Goal: Task Accomplishment & Management: Complete application form

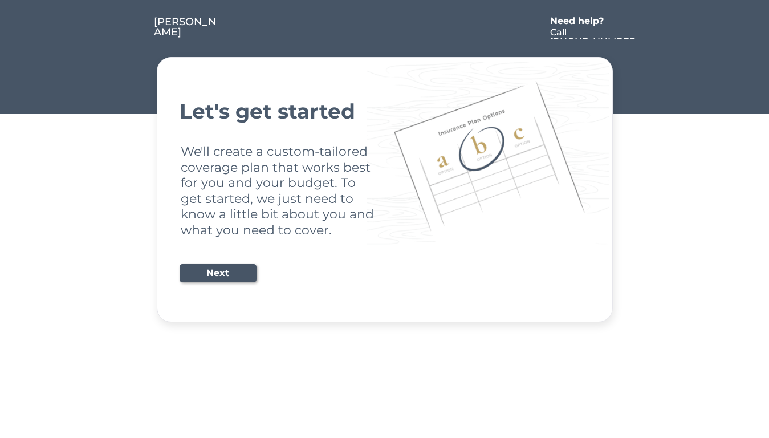
click at [384, 219] on div "Let's get started We'll create a custom-tailored coverage plan that works best …" at bounding box center [385, 189] width 410 height 237
click at [384, 161] on div "Let's get started We'll create a custom-tailored coverage plan that works best …" at bounding box center [385, 189] width 410 height 237
click at [385, 21] on div at bounding box center [381, 28] width 325 height 23
click at [385, 28] on div at bounding box center [381, 28] width 325 height 23
click at [132, 28] on div at bounding box center [132, 28] width 43 height 23
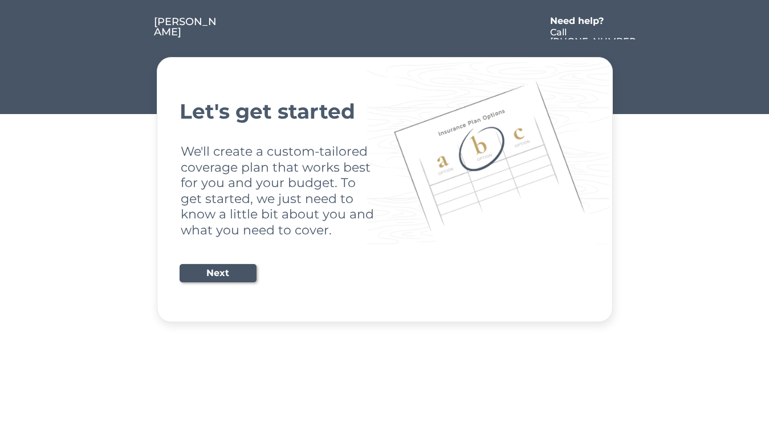
click at [382, 28] on div at bounding box center [381, 28] width 325 height 23
click at [582, 22] on div "Need help?" at bounding box center [583, 21] width 66 height 9
click at [648, 28] on div at bounding box center [648, 28] width 21 height 23
click at [135, 39] on div at bounding box center [135, 39] width 6 height 6
click at [385, 189] on div "Let's get started We'll create a custom-tailored coverage plan that works best …" at bounding box center [385, 189] width 410 height 237
